Goal: Information Seeking & Learning: Learn about a topic

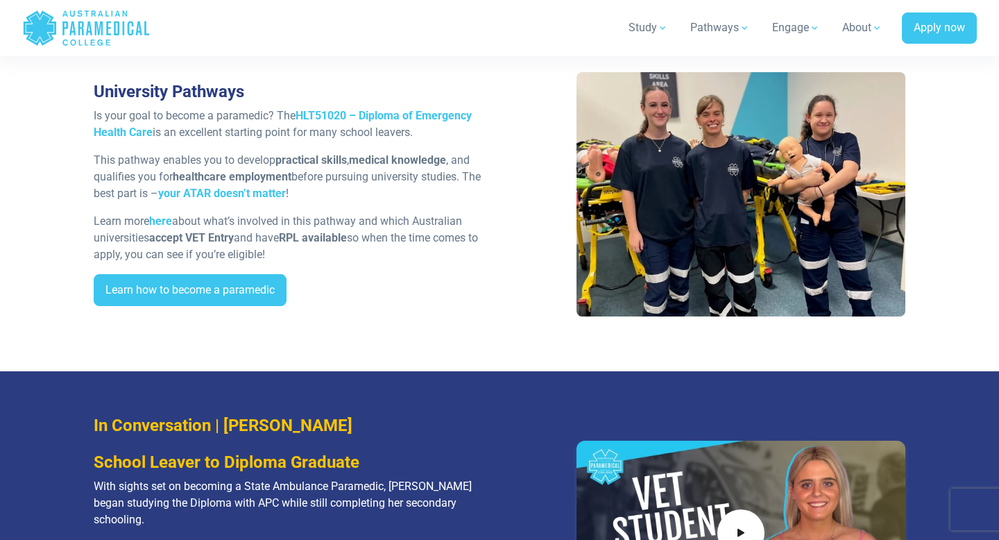
scroll to position [2498, 0]
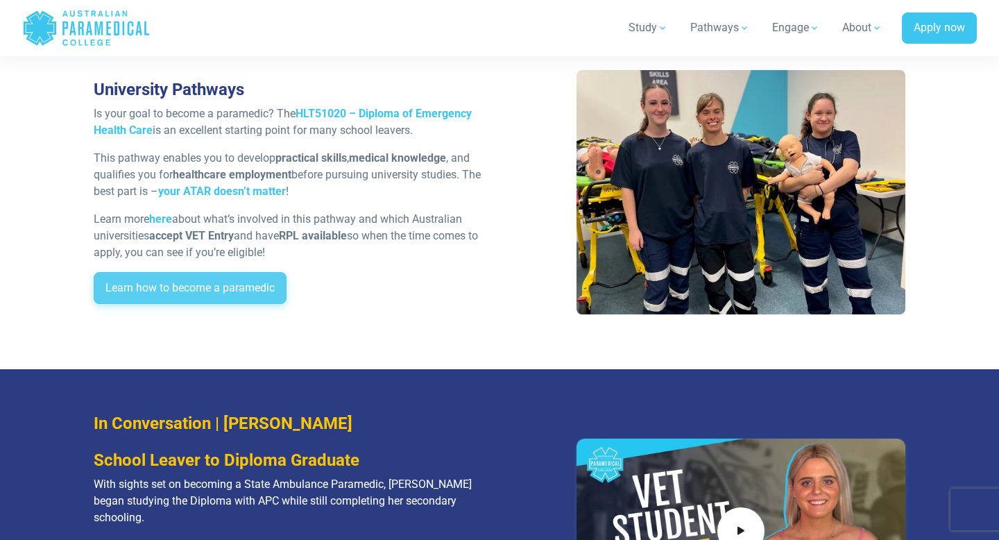
click at [186, 288] on link "Learn how to become a paramedic" at bounding box center [190, 288] width 193 height 32
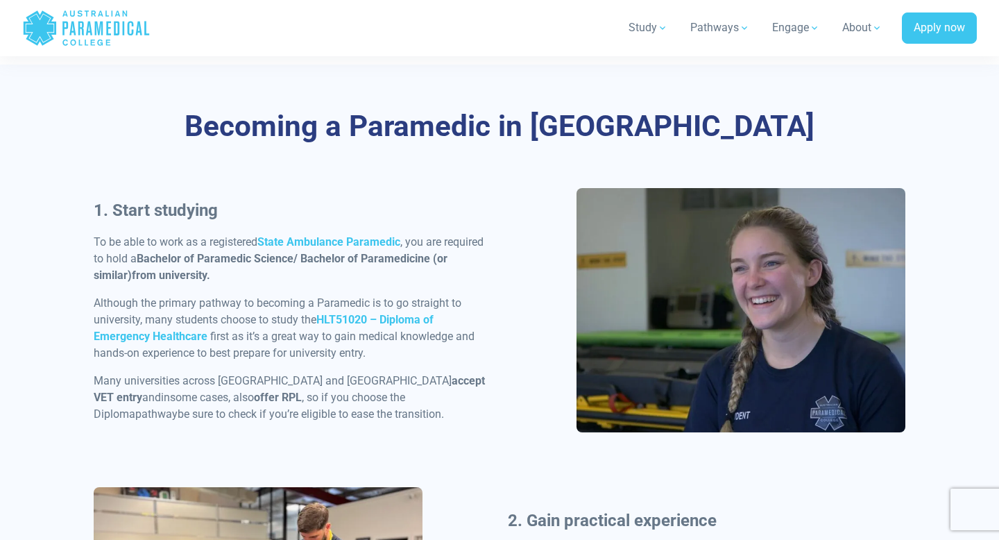
scroll to position [609, 0]
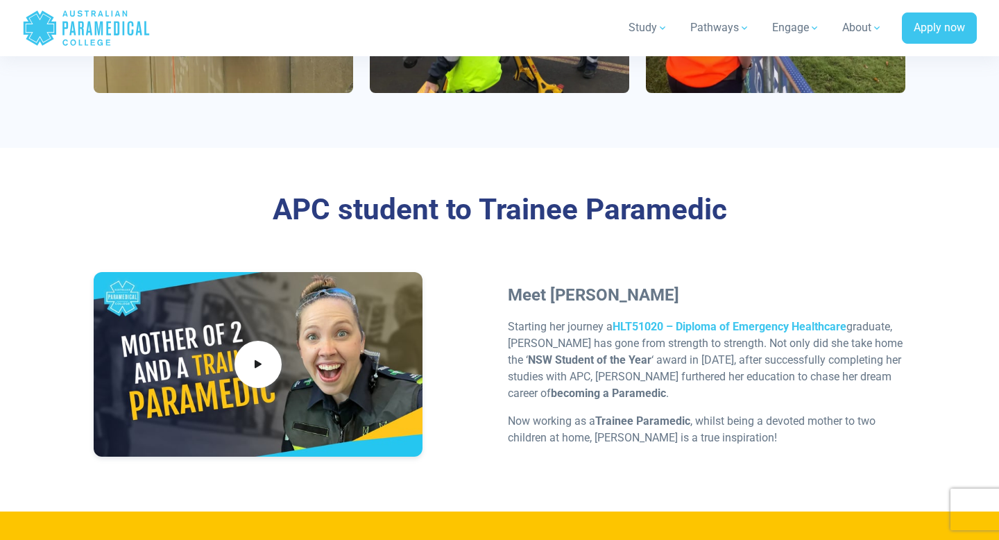
scroll to position [4085, 0]
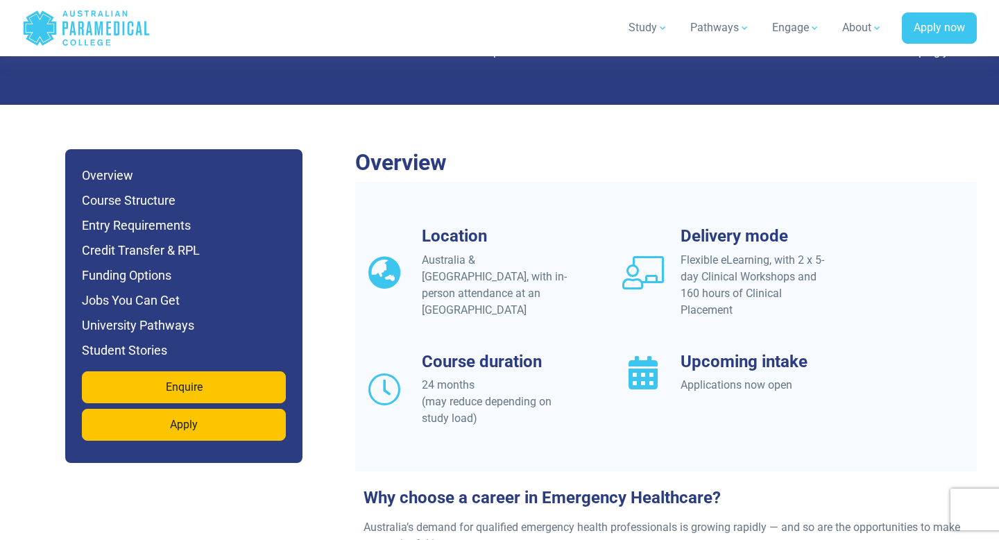
scroll to position [1151, 0]
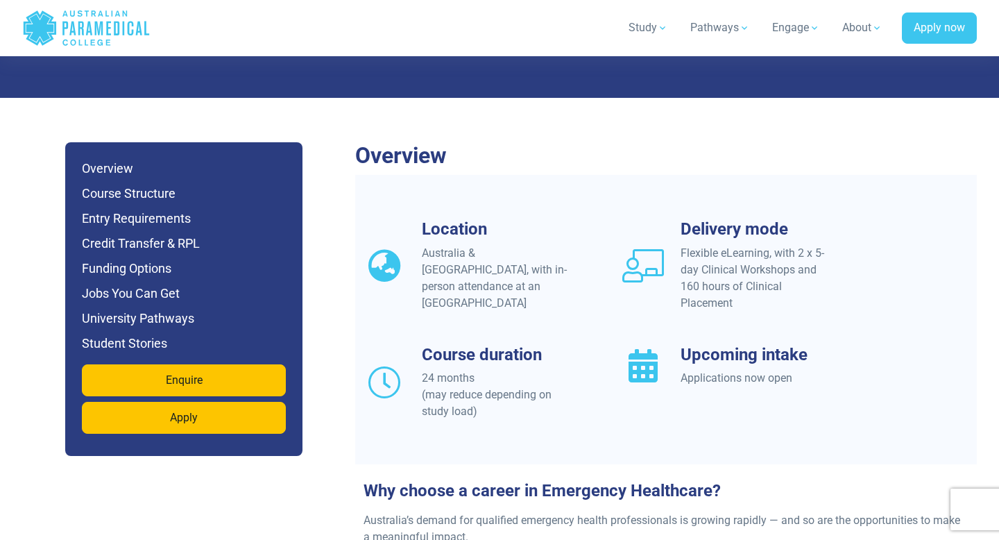
click at [391, 249] on icon at bounding box center [385, 265] width 42 height 33
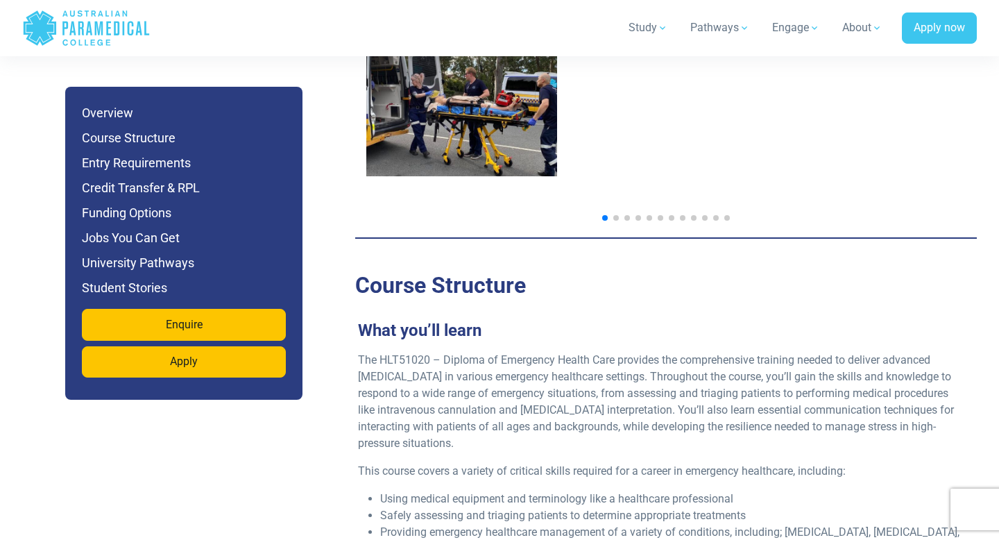
scroll to position [2387, 0]
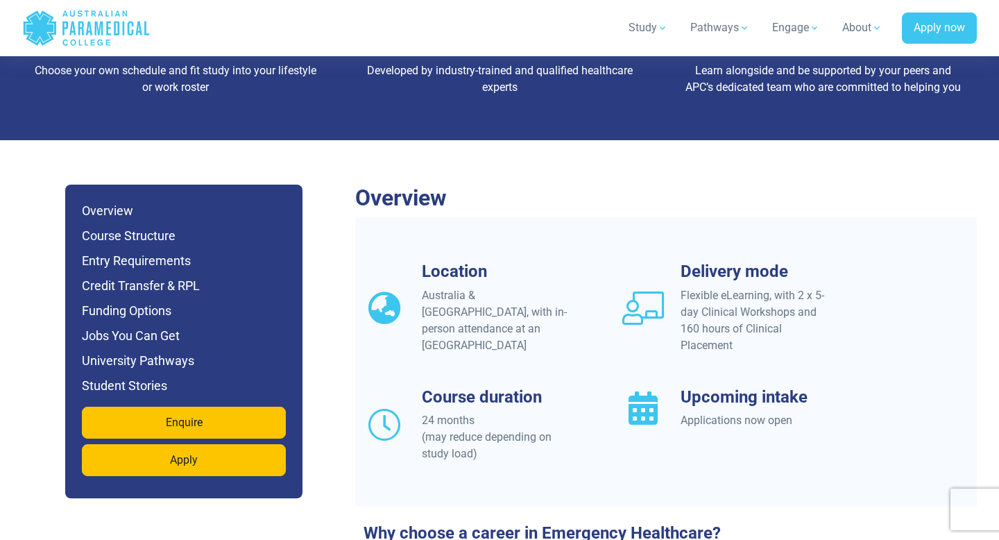
scroll to position [1111, 0]
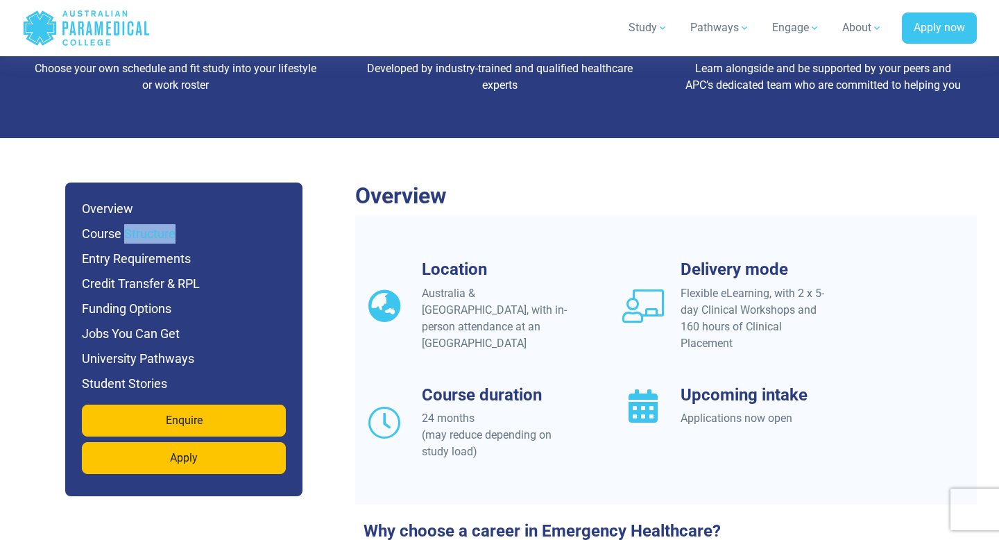
click at [111, 224] on h6 "Course Structure" at bounding box center [184, 233] width 204 height 19
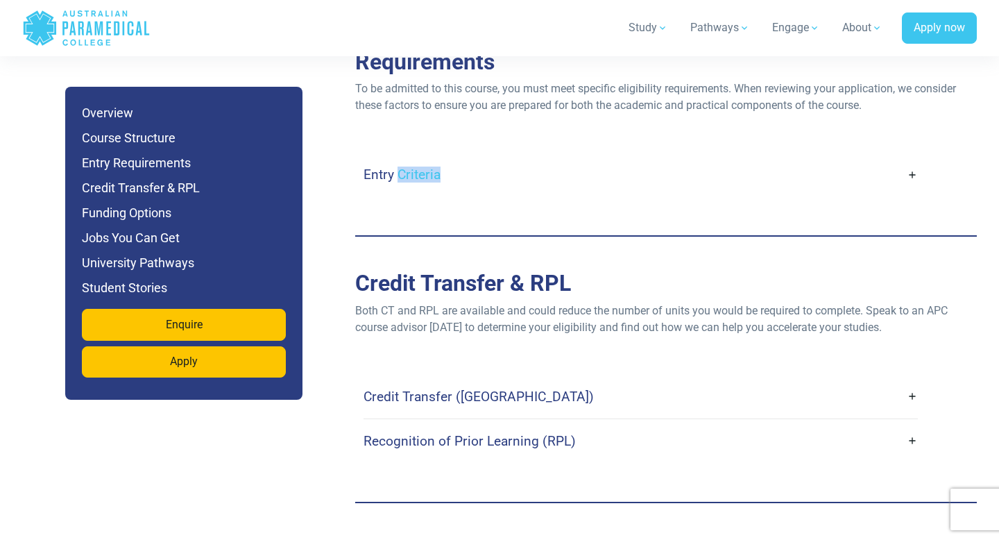
scroll to position [3867, 0]
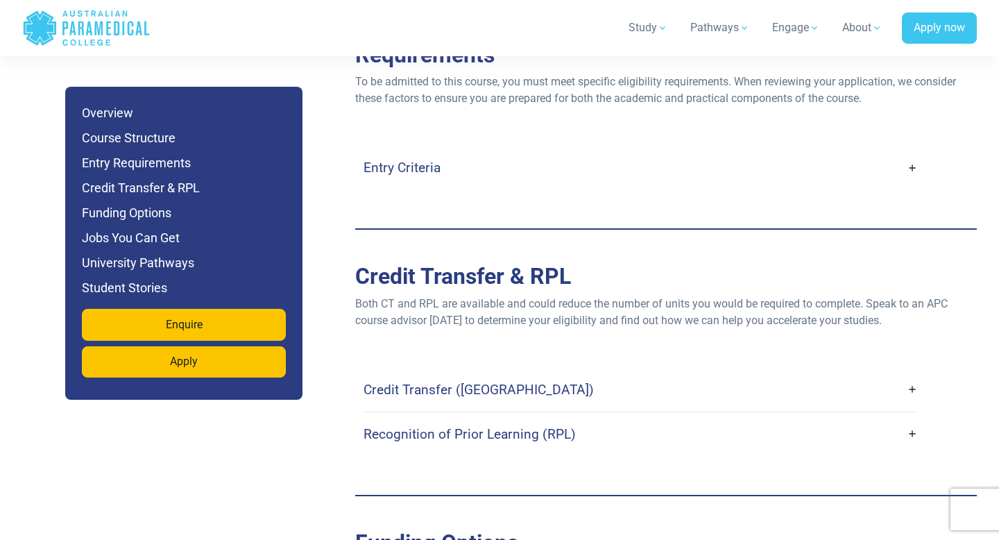
click at [483, 263] on h2 "Credit Transfer & RPL" at bounding box center [666, 276] width 622 height 26
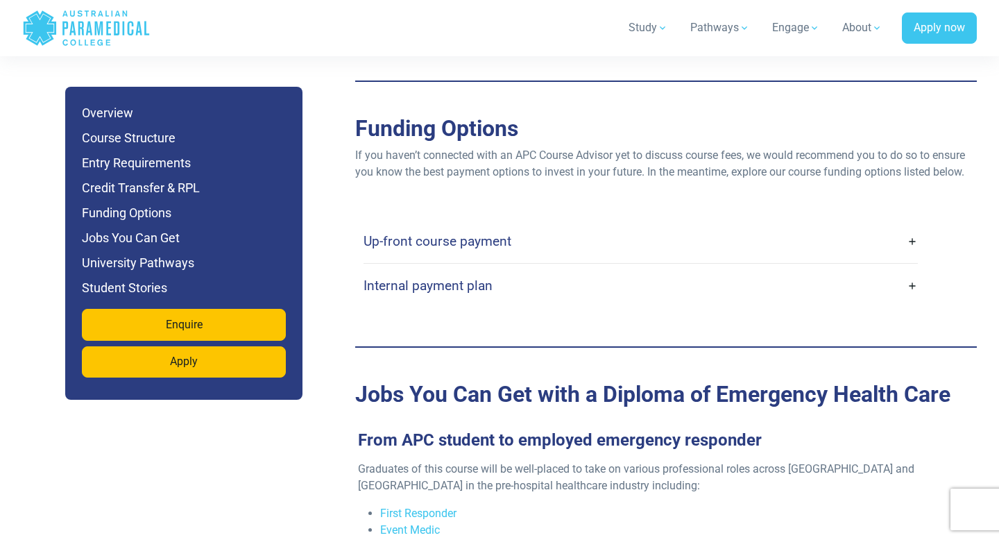
scroll to position [4284, 0]
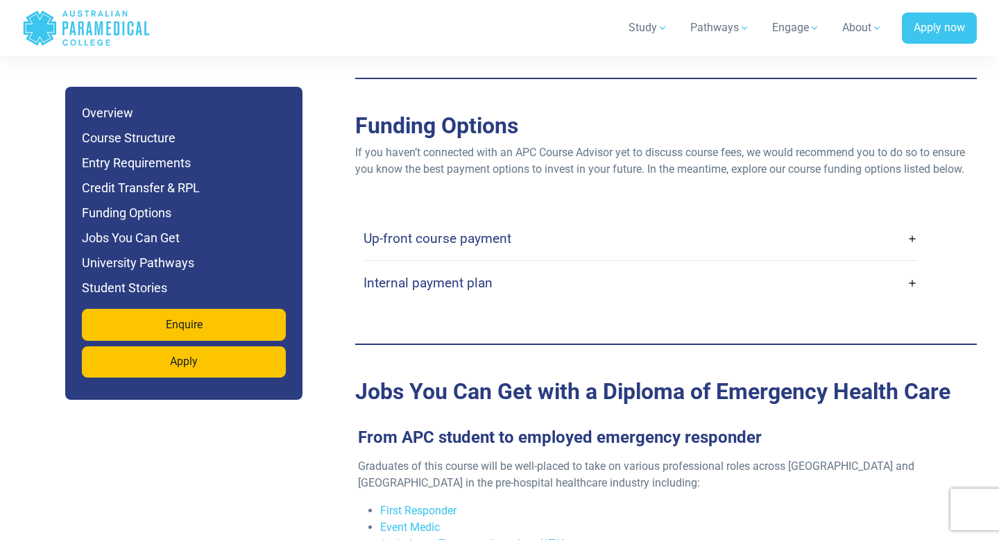
click at [434, 230] on h4 "Up-front course payment" at bounding box center [438, 238] width 148 height 16
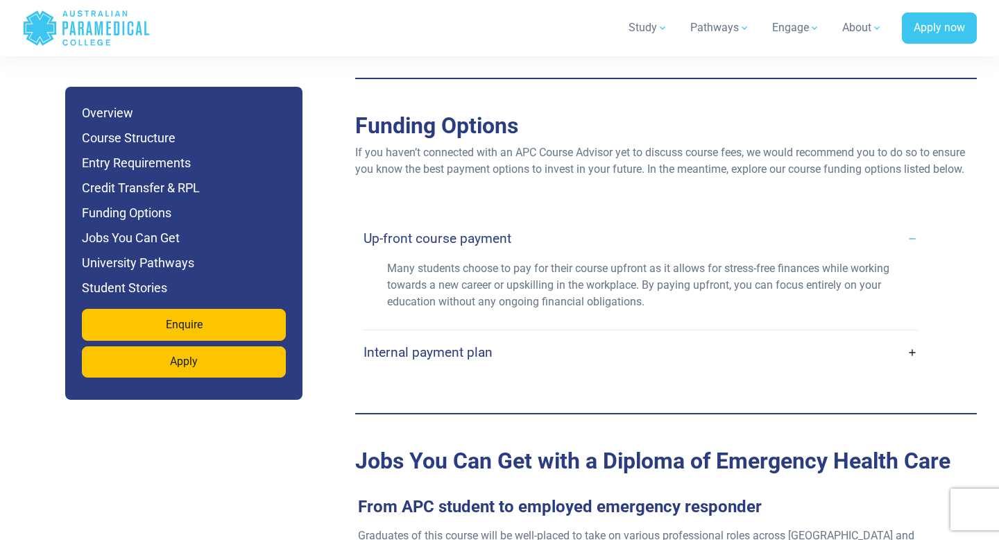
click at [400, 344] on h4 "Internal payment plan" at bounding box center [428, 352] width 129 height 16
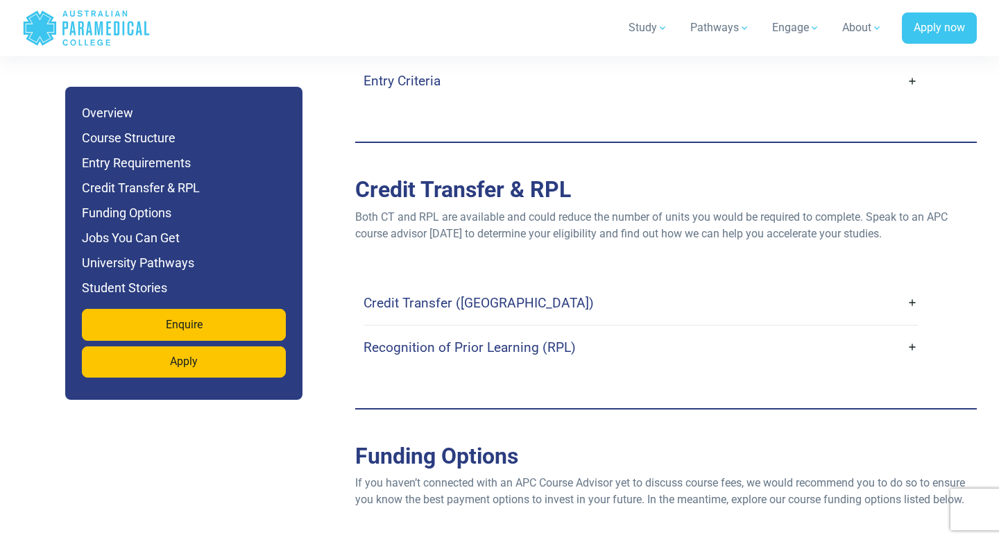
scroll to position [3930, 0]
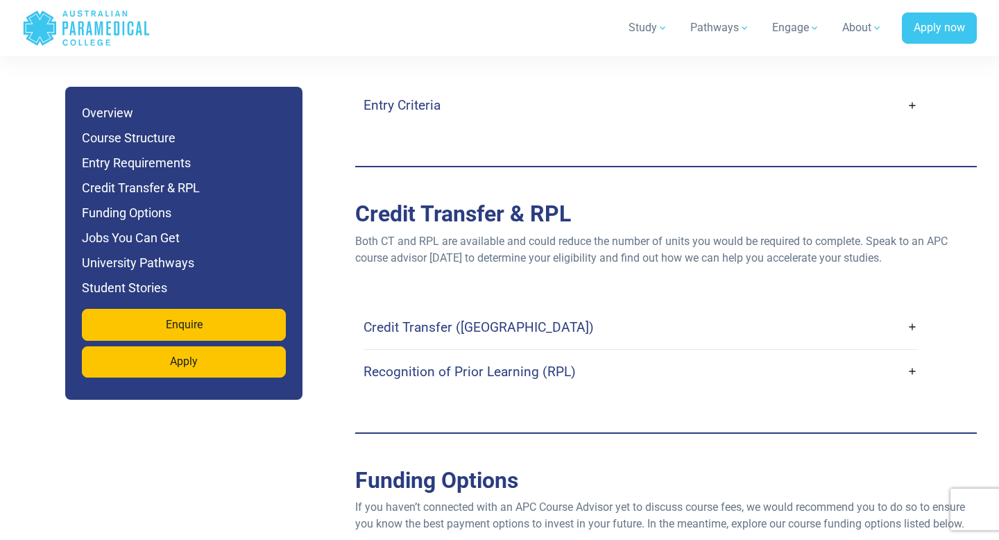
click at [421, 319] on h4 "Credit Transfer (CT)" at bounding box center [479, 327] width 230 height 16
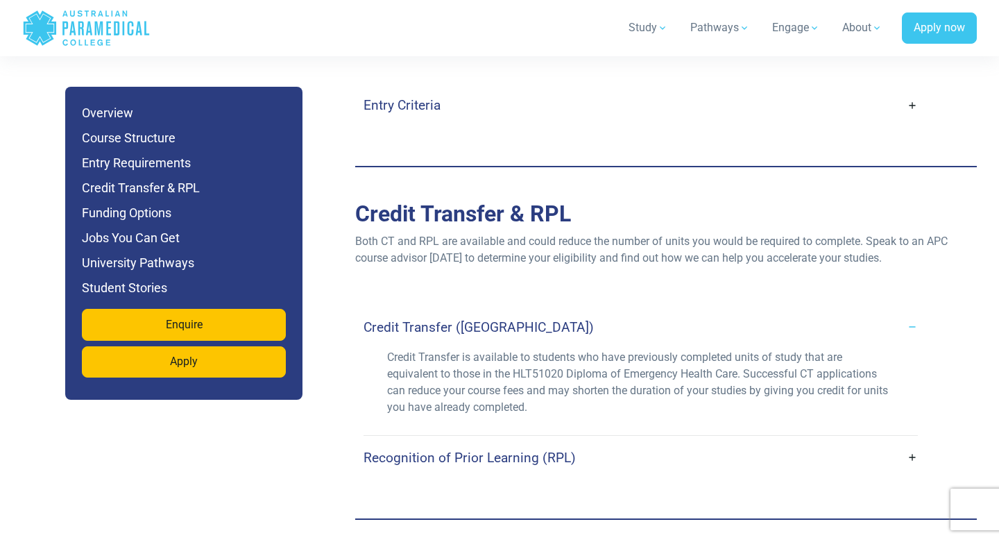
click at [430, 450] on h4 "Recognition of Prior Learning (RPL)" at bounding box center [470, 458] width 212 height 16
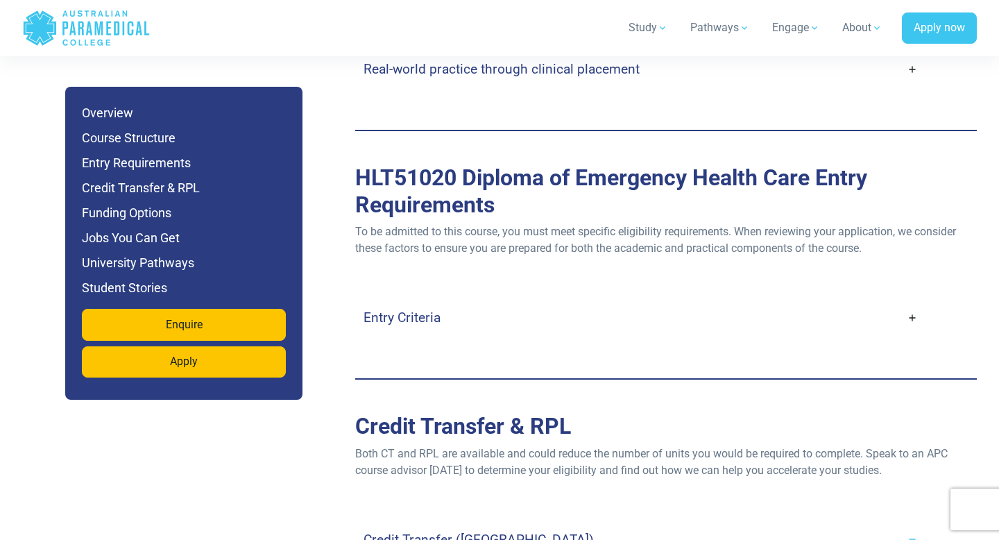
scroll to position [3714, 0]
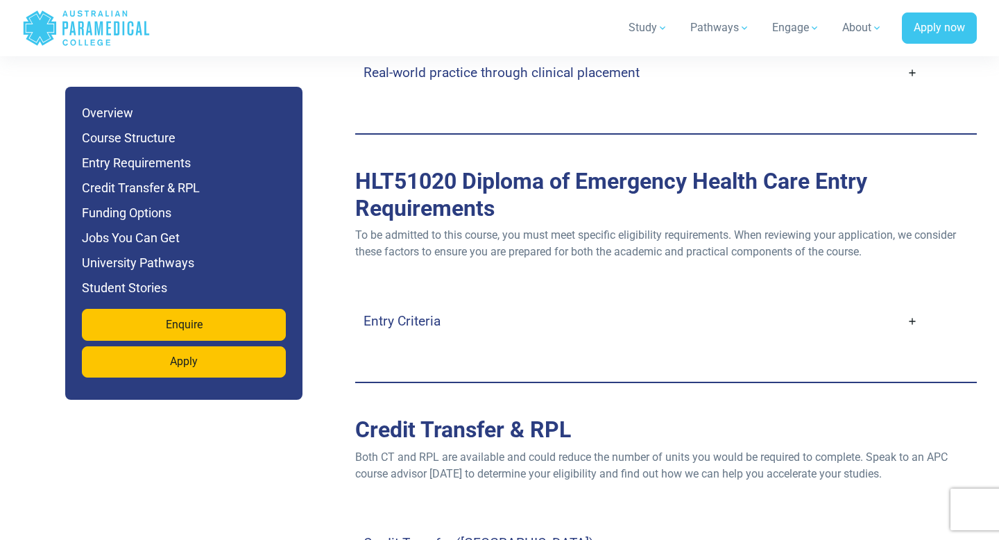
click at [437, 313] on h4 "Entry Criteria" at bounding box center [402, 321] width 77 height 16
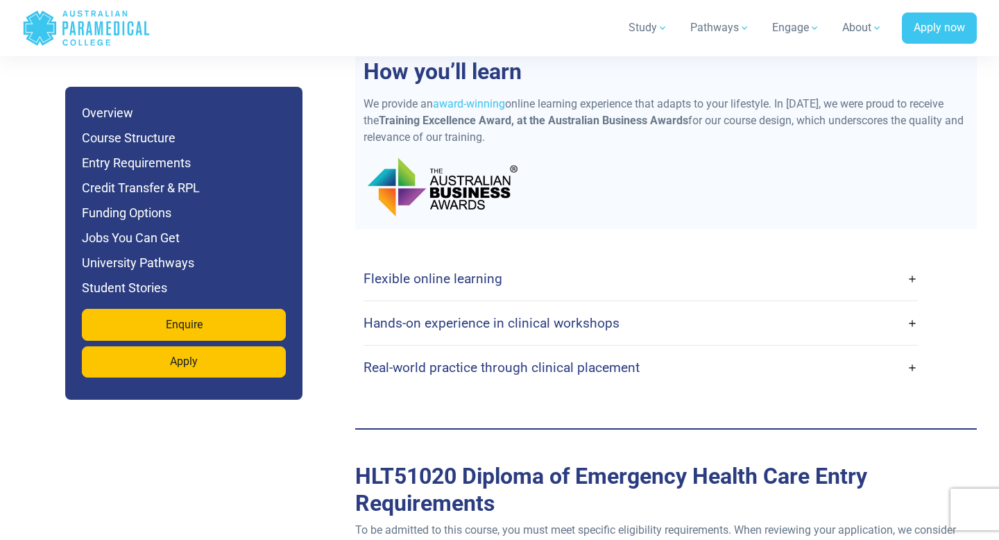
scroll to position [3417, 0]
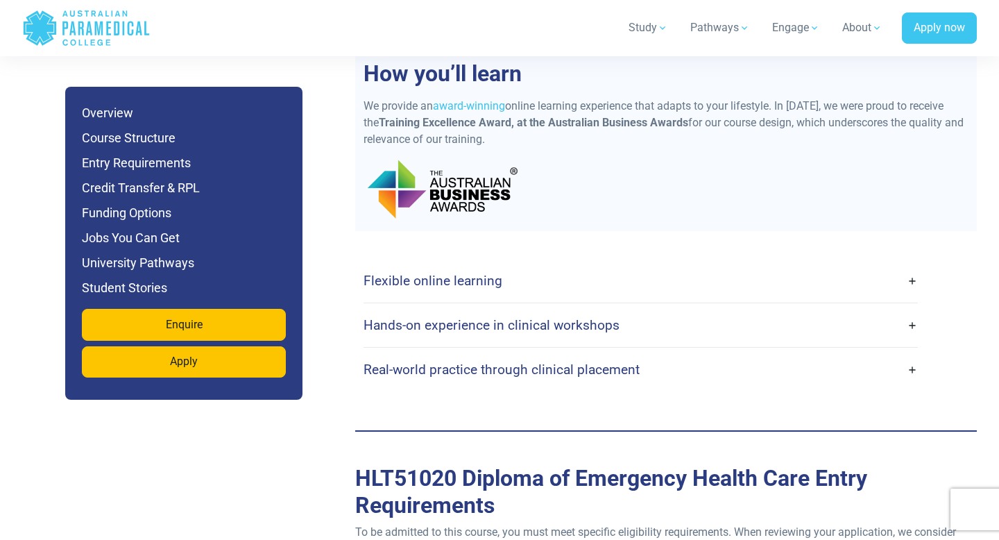
click at [432, 273] on h4 "Flexible online learning" at bounding box center [433, 281] width 139 height 16
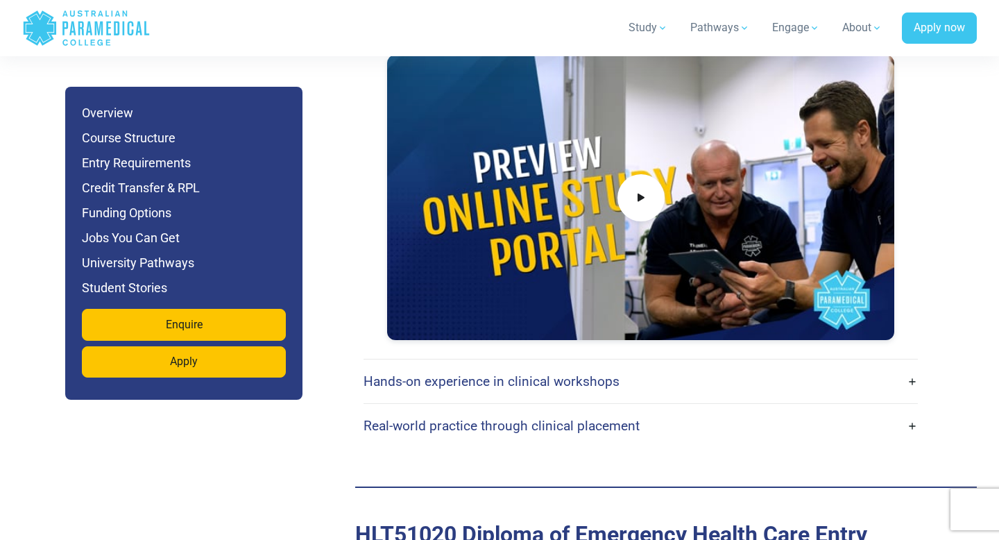
scroll to position [3832, 0]
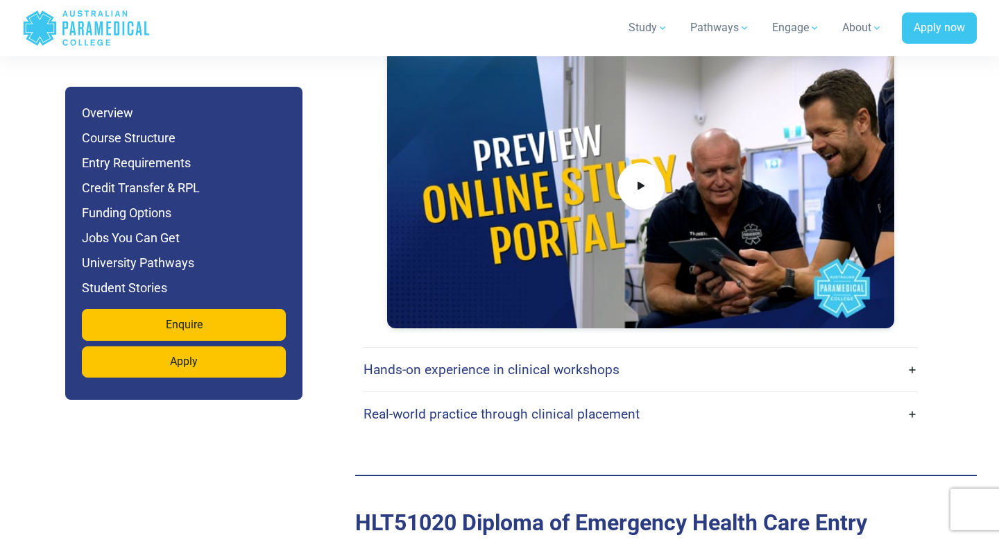
click at [387, 362] on h4 "Hands-on experience in clinical workshops" at bounding box center [492, 370] width 256 height 16
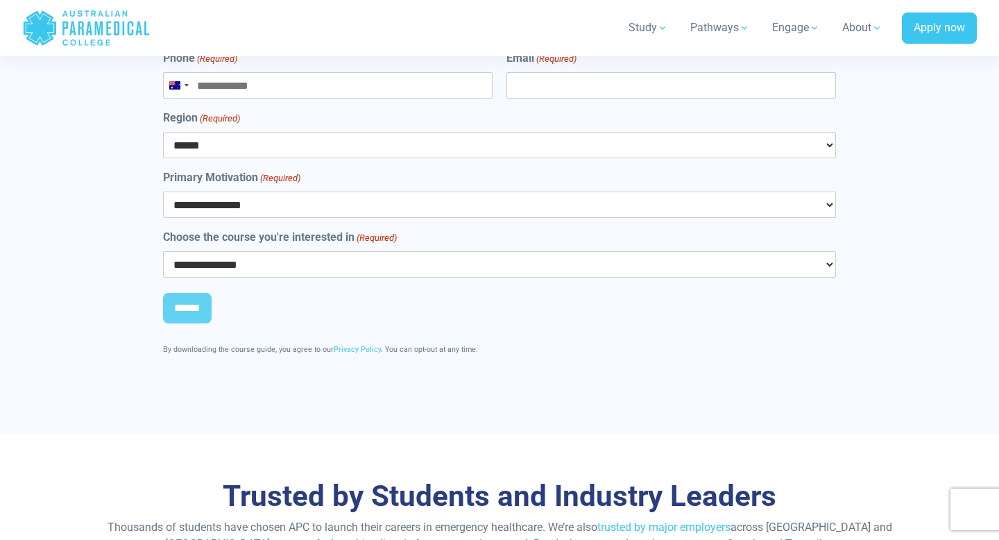
scroll to position [9421, 0]
click at [325, 192] on select "**********" at bounding box center [499, 205] width 673 height 26
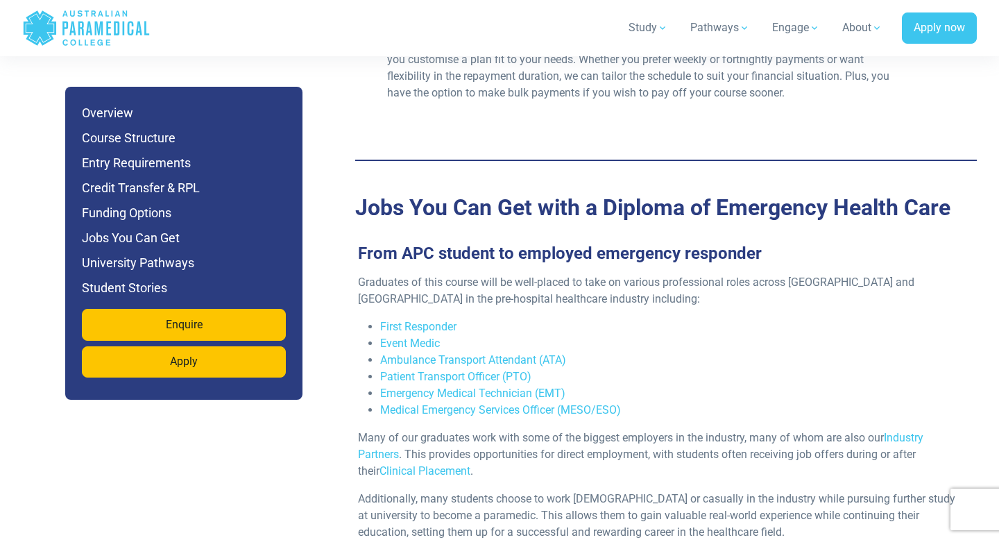
scroll to position [6259, 0]
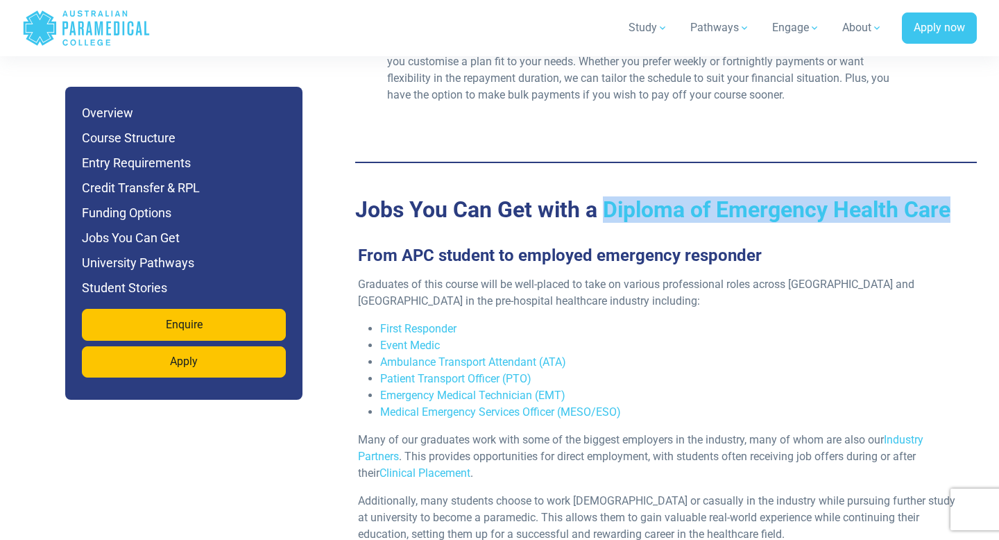
drag, startPoint x: 609, startPoint y: 155, endPoint x: 960, endPoint y: 166, distance: 352.0
click at [969, 196] on h2 "Jobs You Can Get with a Diploma of Emergency Health Care" at bounding box center [666, 209] width 622 height 26
copy h2 "Diploma of Emergency Health Care"
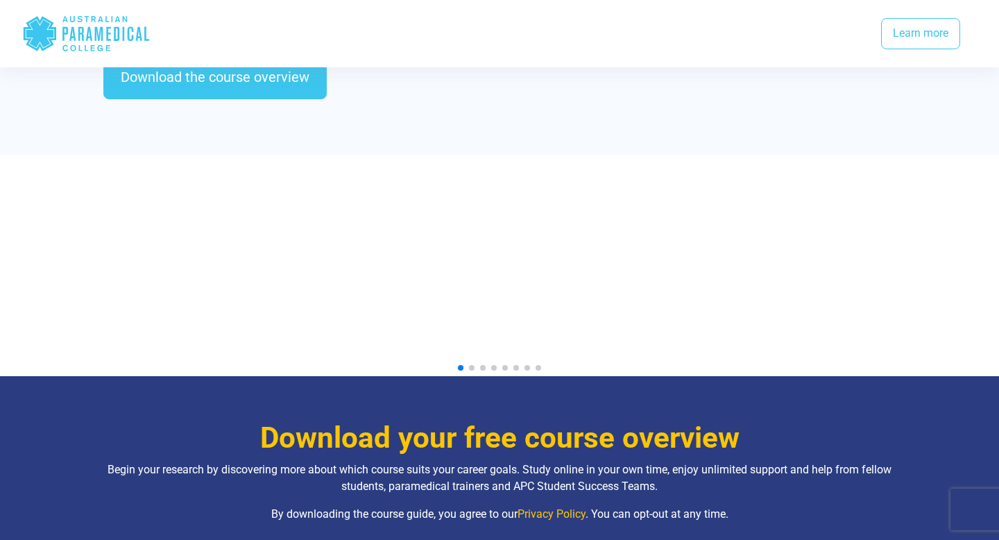
scroll to position [1442, 0]
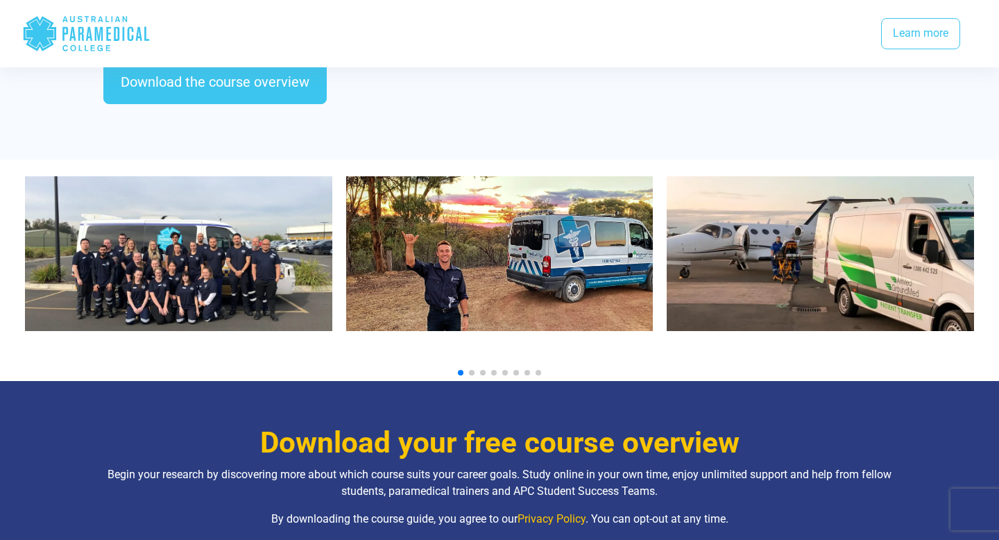
click at [463, 370] on div at bounding box center [499, 373] width 949 height 6
click at [466, 370] on div at bounding box center [499, 373] width 949 height 6
click at [472, 370] on span "Go to slide 2" at bounding box center [472, 373] width 6 height 6
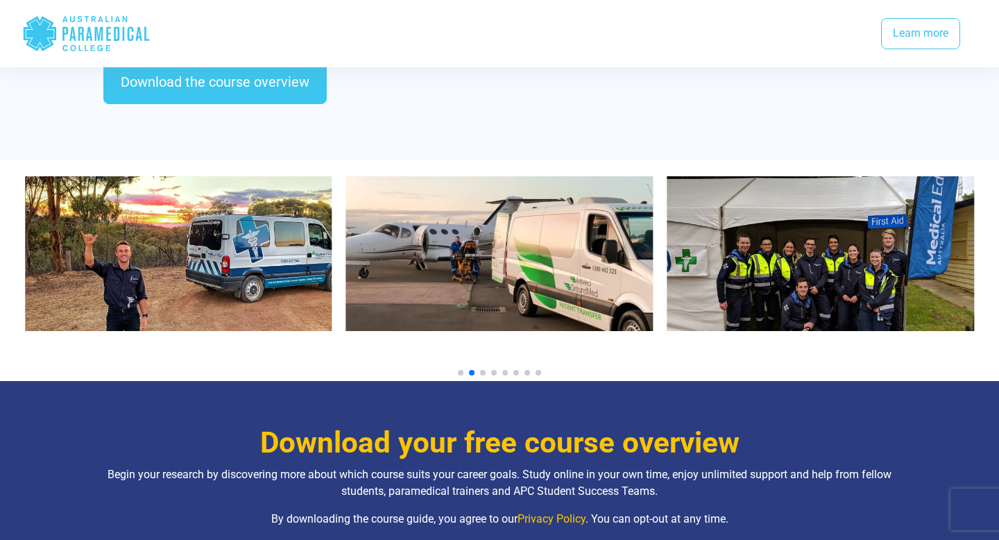
click at [484, 370] on span "Go to slide 3" at bounding box center [483, 373] width 6 height 6
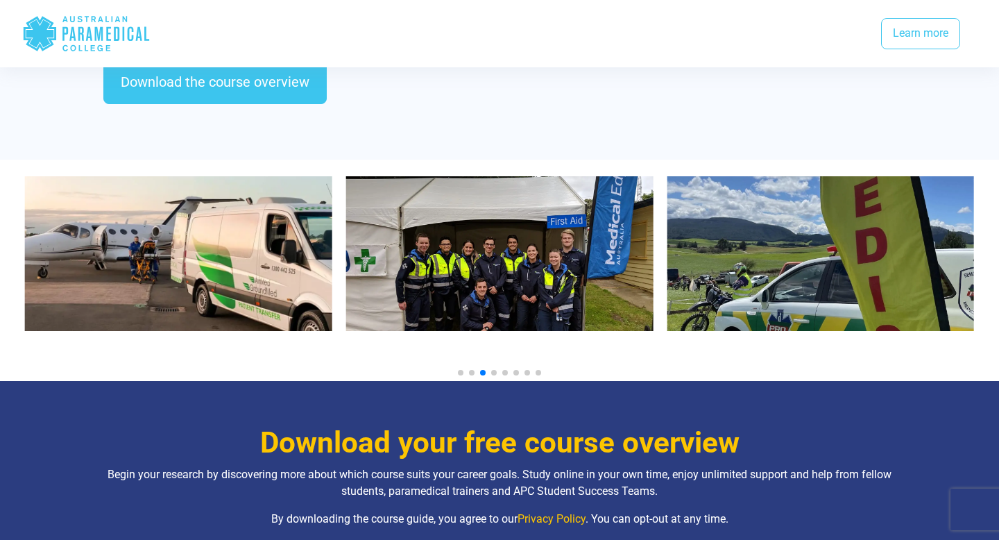
click at [493, 370] on span "Go to slide 4" at bounding box center [494, 373] width 6 height 6
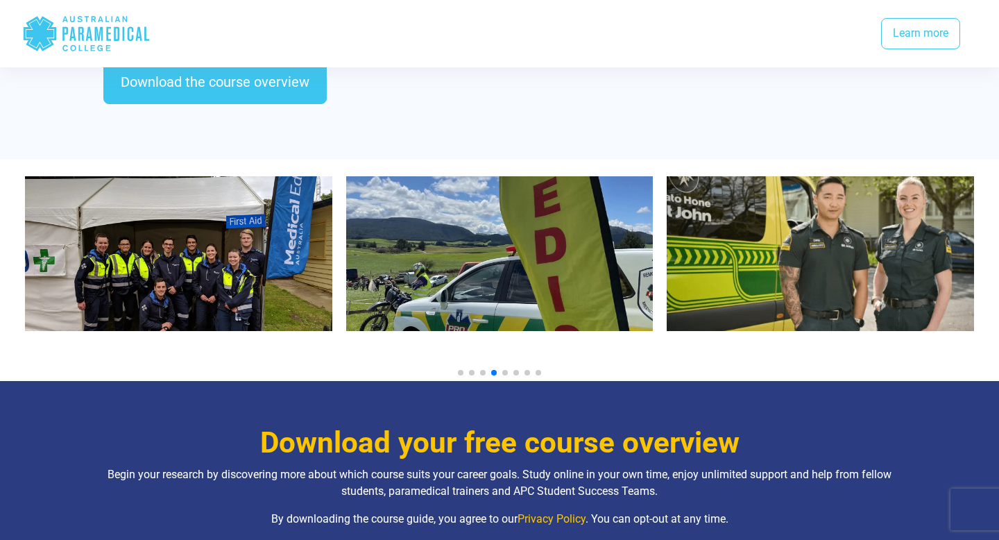
click at [493, 370] on span "Go to slide 4" at bounding box center [494, 373] width 6 height 6
click at [505, 370] on span "Go to slide 5" at bounding box center [505, 373] width 6 height 6
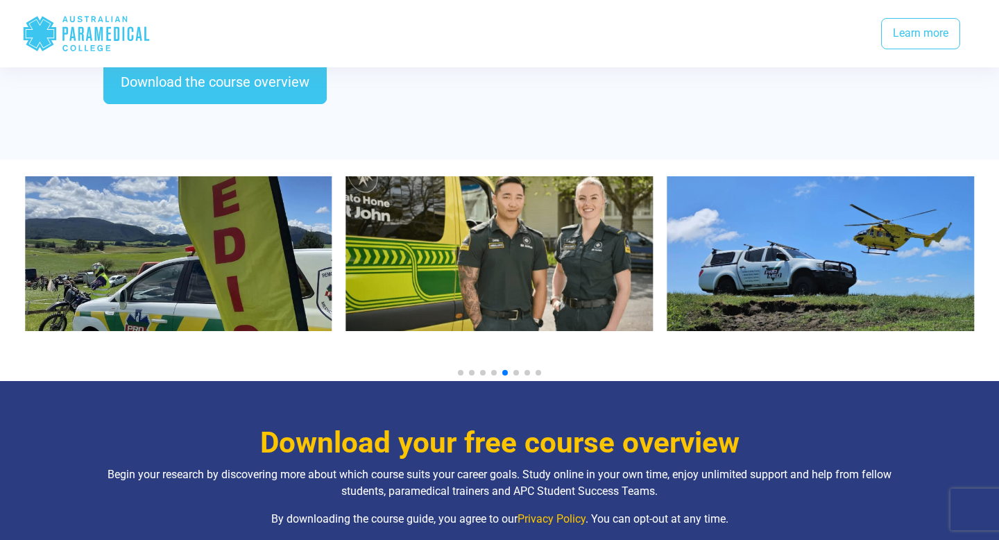
click at [505, 370] on span "Go to slide 5" at bounding box center [505, 373] width 6 height 6
click at [514, 370] on span "Go to slide 6" at bounding box center [517, 373] width 6 height 6
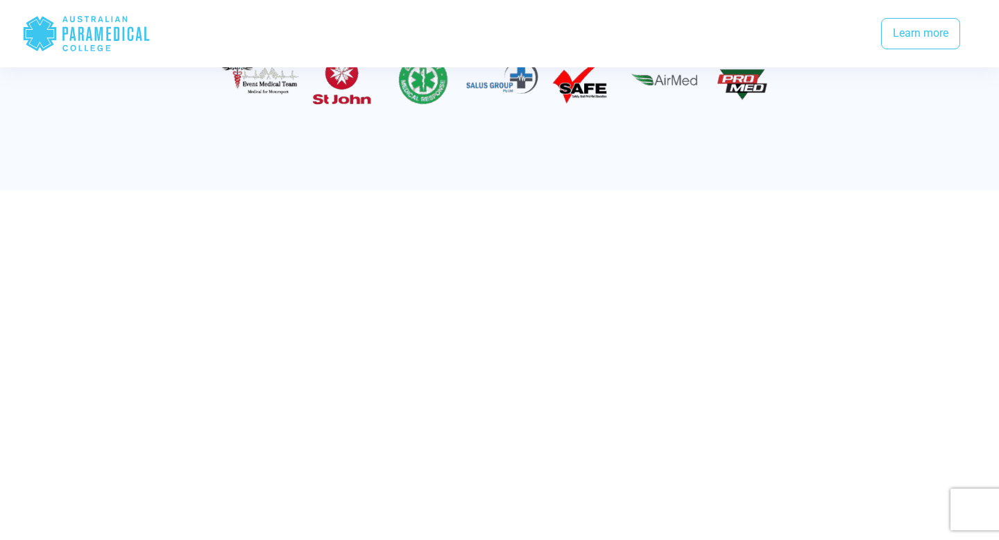
scroll to position [2692, 0]
